Goal: Task Accomplishment & Management: Complete application form

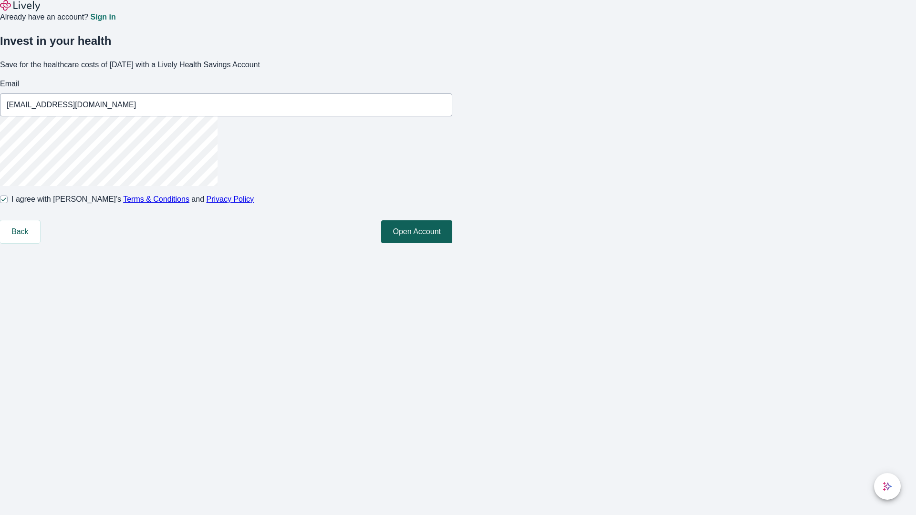
click at [452, 243] on button "Open Account" at bounding box center [416, 231] width 71 height 23
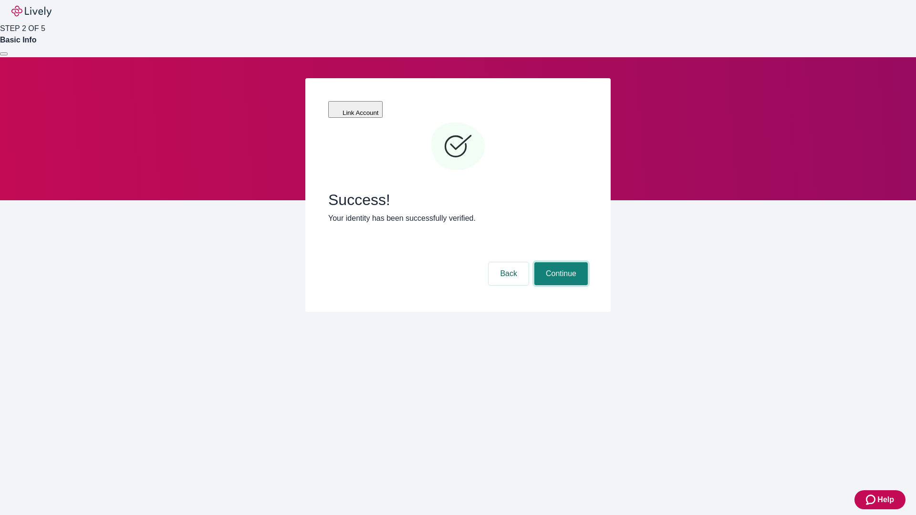
click at [560, 262] on button "Continue" at bounding box center [560, 273] width 53 height 23
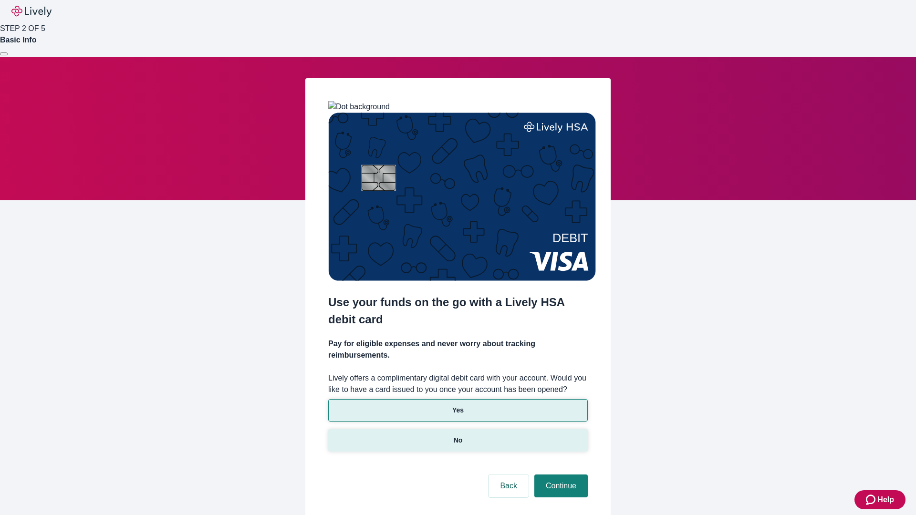
click at [458, 436] on p "No" at bounding box center [458, 441] width 9 height 10
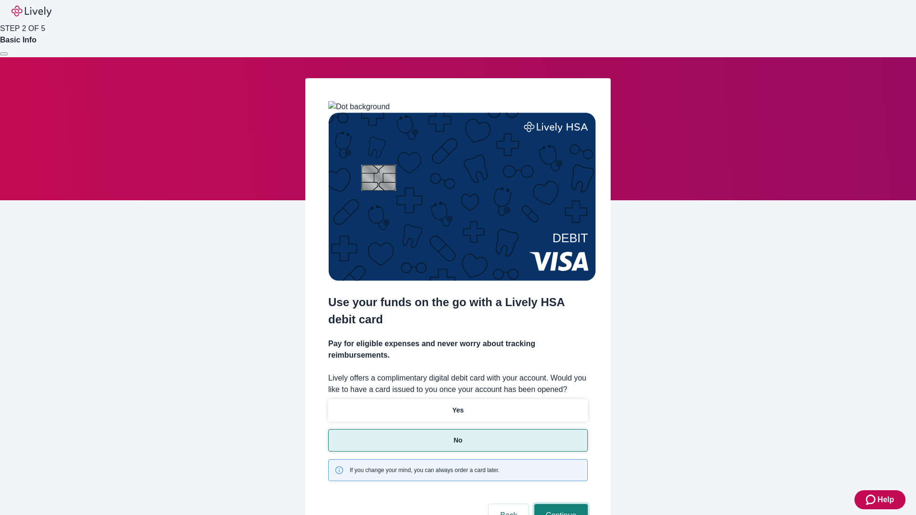
click at [560, 504] on button "Continue" at bounding box center [560, 515] width 53 height 23
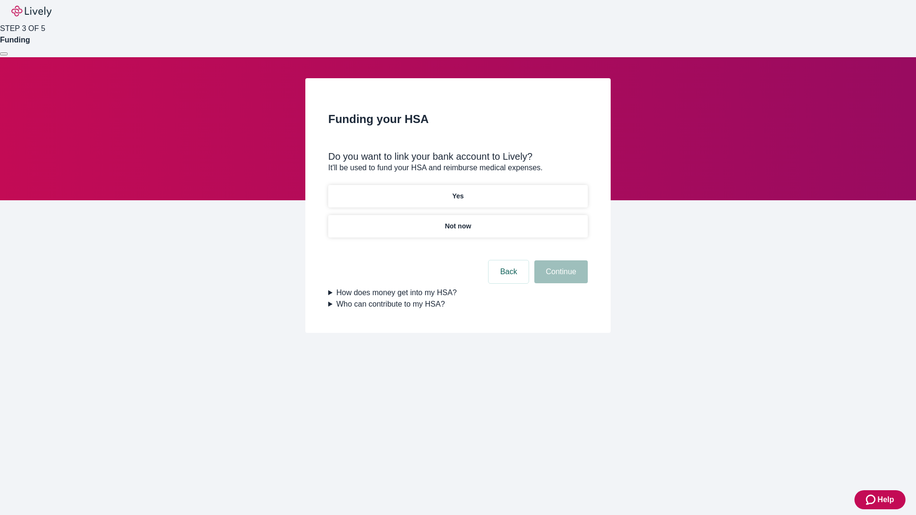
click at [458, 221] on p "Not now" at bounding box center [458, 226] width 26 height 10
click at [560, 278] on button "Continue" at bounding box center [560, 272] width 53 height 23
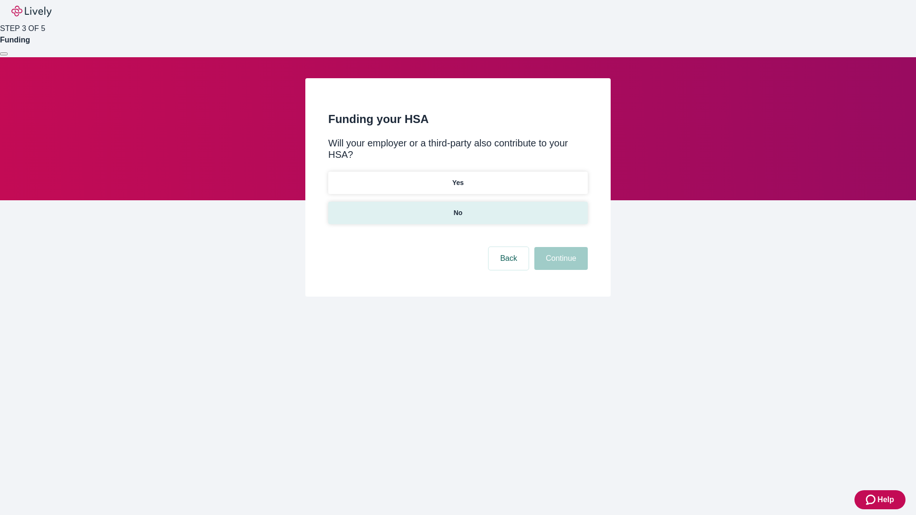
click at [458, 208] on p "No" at bounding box center [458, 213] width 9 height 10
click at [560, 247] on button "Continue" at bounding box center [560, 258] width 53 height 23
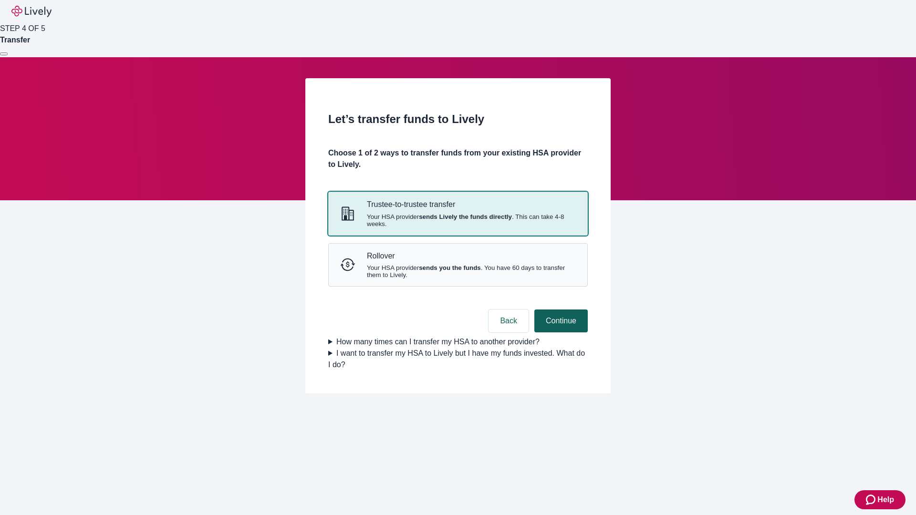
click at [458, 220] on strong "sends Lively the funds directly" at bounding box center [465, 216] width 93 height 7
click at [560, 333] on button "Continue" at bounding box center [560, 321] width 53 height 23
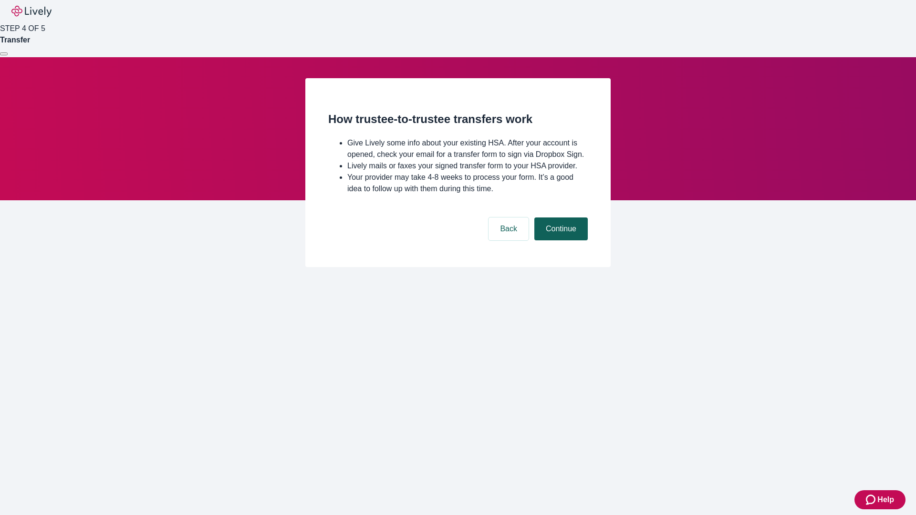
click at [560, 241] on button "Continue" at bounding box center [560, 229] width 53 height 23
